Goal: Task Accomplishment & Management: Use online tool/utility

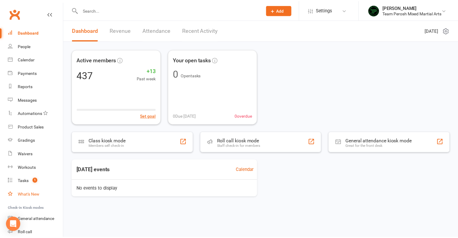
scroll to position [38, 0]
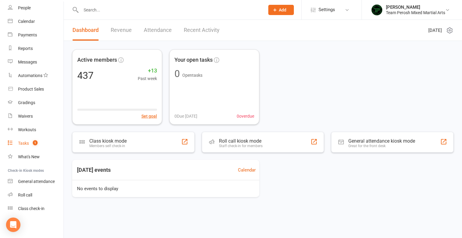
click at [23, 144] on div "Tasks" at bounding box center [23, 143] width 11 height 5
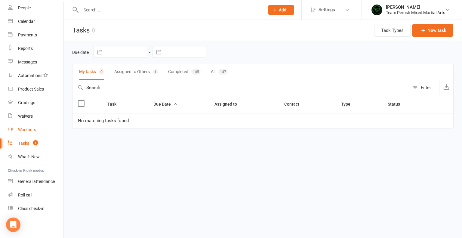
click at [29, 130] on div "Workouts" at bounding box center [27, 129] width 18 height 5
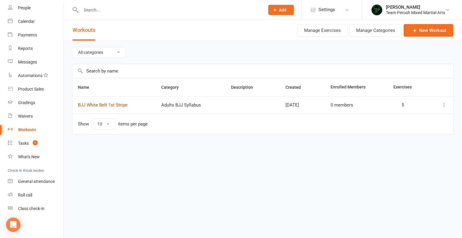
click at [127, 103] on link "BJJ White Belt 1st Stripe" at bounding box center [103, 104] width 50 height 5
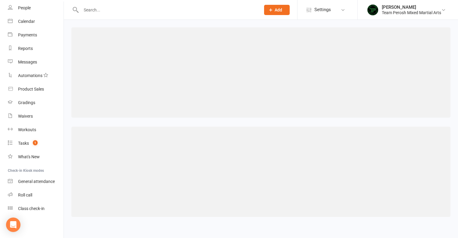
select select "285"
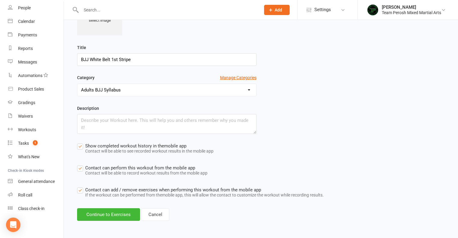
scroll to position [80, 0]
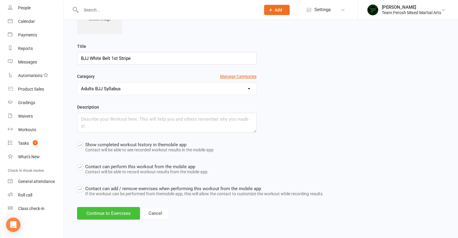
click at [105, 213] on button "Continue to Exercises" at bounding box center [108, 213] width 63 height 13
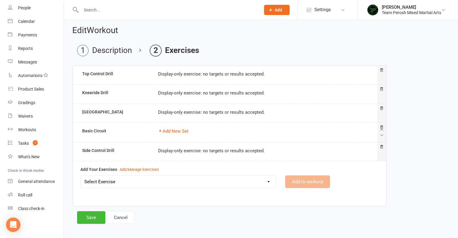
scroll to position [0, 0]
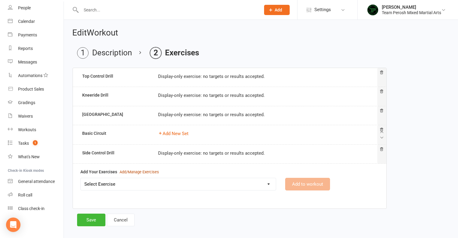
click at [135, 171] on div "Add/Manage Exercises" at bounding box center [138, 172] width 39 height 6
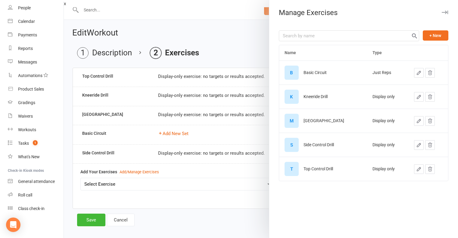
click at [417, 73] on icon "button" at bounding box center [419, 73] width 4 height 4
select select "reps"
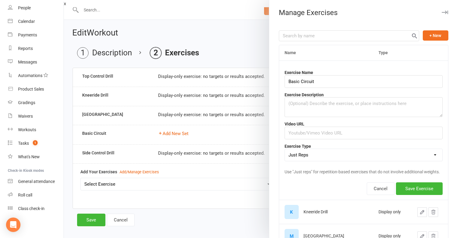
click at [426, 155] on select "Weight & Reps Time / Distance Weights, Reps, Time & Distance Just Reps Display …" at bounding box center [363, 155] width 157 height 12
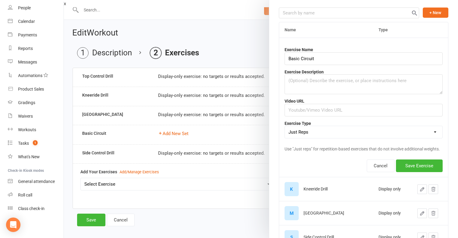
scroll to position [30, 0]
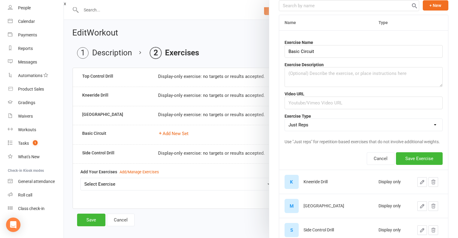
click at [424, 125] on select "Weight & Reps Time / Distance Weights, Reps, Time & Distance Just Reps Display …" at bounding box center [363, 125] width 157 height 12
click at [419, 185] on icon "button" at bounding box center [421, 181] width 5 height 5
select select "display_only"
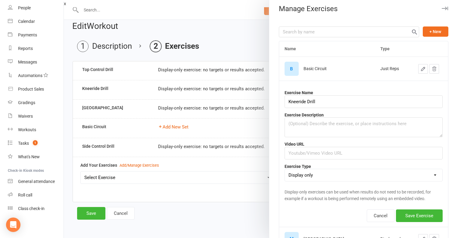
scroll to position [0, 0]
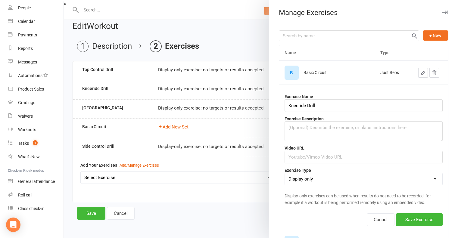
click at [418, 73] on button "button" at bounding box center [423, 73] width 10 height 10
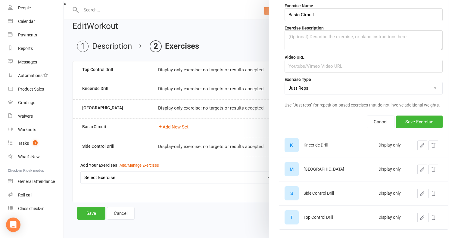
scroll to position [44, 0]
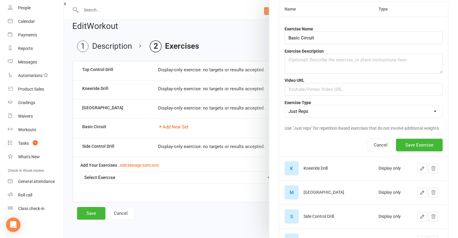
click at [423, 113] on select "Weight & Reps Time / Distance Weights, Reps, Time & Distance Just Reps Display …" at bounding box center [363, 111] width 157 height 12
select select "display_only"
click at [285, 105] on select "Weight & Reps Time / Distance Weights, Reps, Time & Distance Just Reps Display …" at bounding box center [363, 111] width 157 height 12
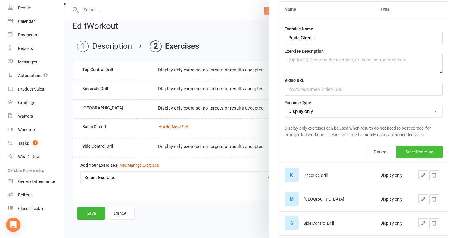
click at [418, 151] on button "Save Exercise" at bounding box center [419, 152] width 47 height 13
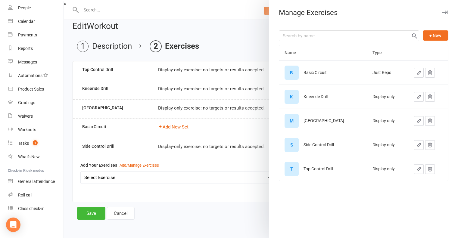
scroll to position [0, 0]
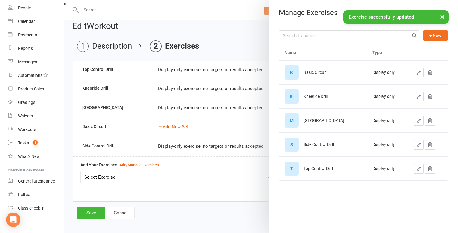
click at [443, 17] on button "×" at bounding box center [442, 16] width 11 height 13
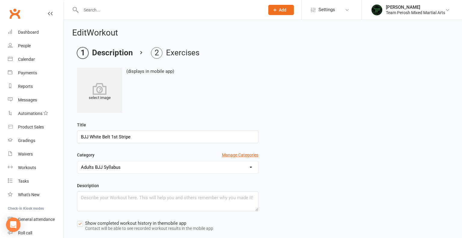
select select "285"
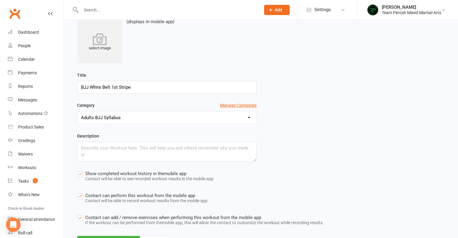
scroll to position [80, 0]
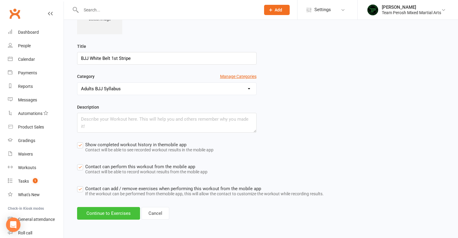
click at [107, 216] on button "Continue to Exercises" at bounding box center [108, 213] width 63 height 13
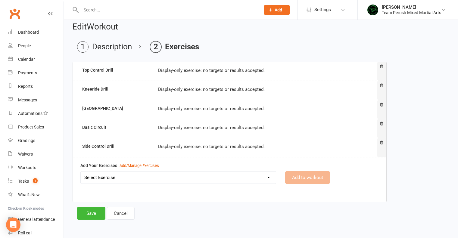
scroll to position [4, 0]
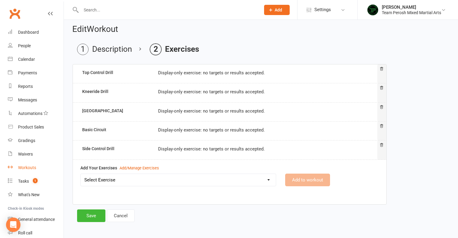
click at [26, 169] on div "Workouts" at bounding box center [27, 167] width 18 height 5
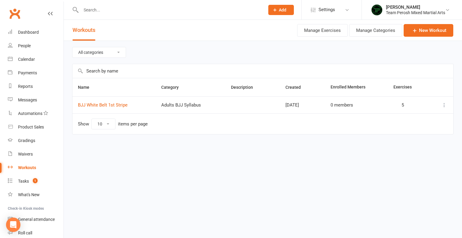
click at [444, 104] on icon at bounding box center [444, 105] width 6 height 6
click at [123, 106] on link "BJJ White Belt 1st Stripe" at bounding box center [103, 104] width 50 height 5
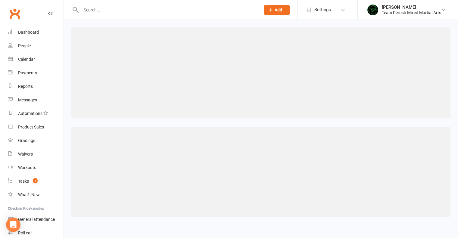
select select "285"
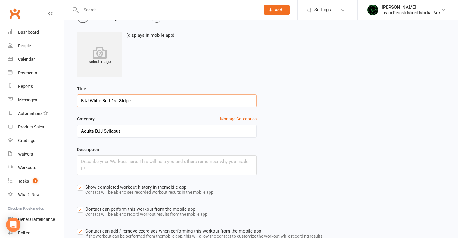
scroll to position [80, 0]
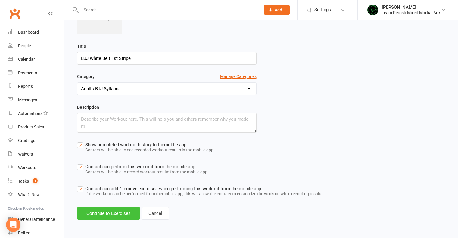
click at [101, 212] on button "Continue to Exercises" at bounding box center [108, 213] width 63 height 13
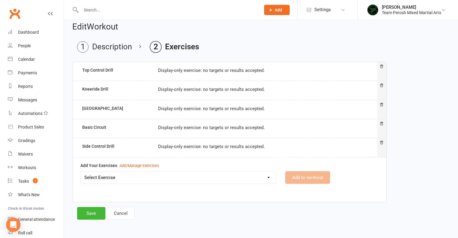
scroll to position [6, 0]
click at [142, 166] on div "Add/Manage Exercises" at bounding box center [138, 166] width 39 height 6
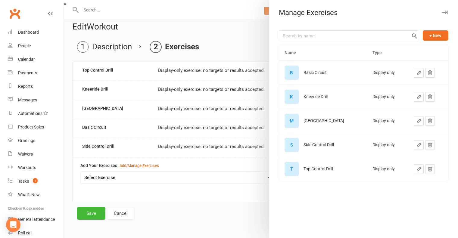
click at [416, 71] on icon "button" at bounding box center [418, 72] width 5 height 5
select select "display_only"
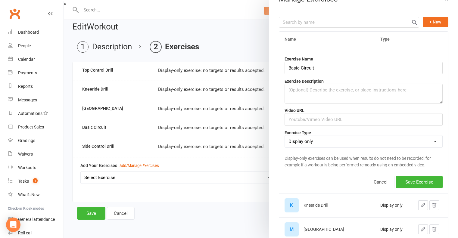
scroll to position [0, 0]
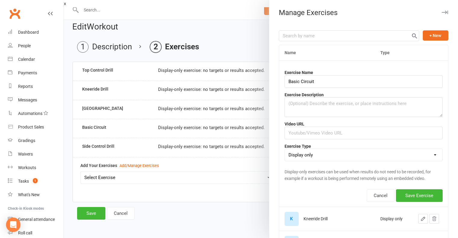
click at [232, 31] on div at bounding box center [261, 119] width 394 height 238
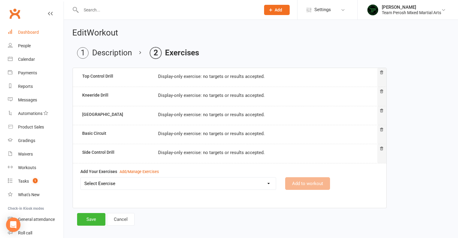
click at [24, 34] on div "Dashboard" at bounding box center [28, 32] width 21 height 5
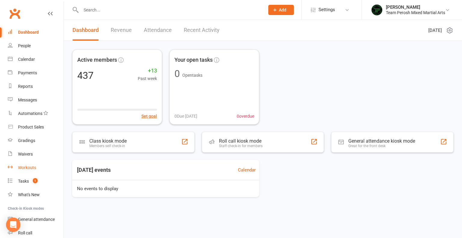
click at [28, 168] on div "Workouts" at bounding box center [27, 167] width 18 height 5
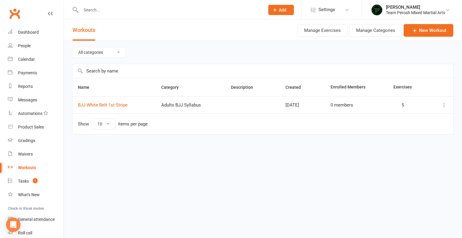
click at [118, 53] on select "All categories Adults BJJ Syllabus" at bounding box center [99, 52] width 53 height 10
select select "285"
click at [73, 47] on select "All categories Adults BJJ Syllabus" at bounding box center [99, 52] width 53 height 10
click at [119, 53] on select "All categories Adults BJJ Syllabus" at bounding box center [99, 52] width 53 height 10
